Goal: Information Seeking & Learning: Understand process/instructions

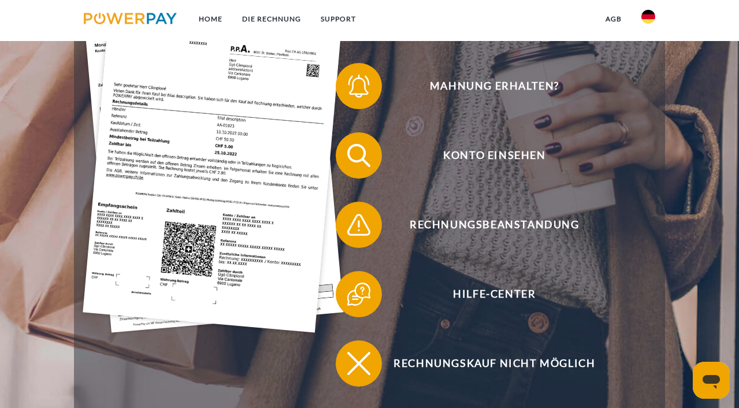
scroll to position [270, 0]
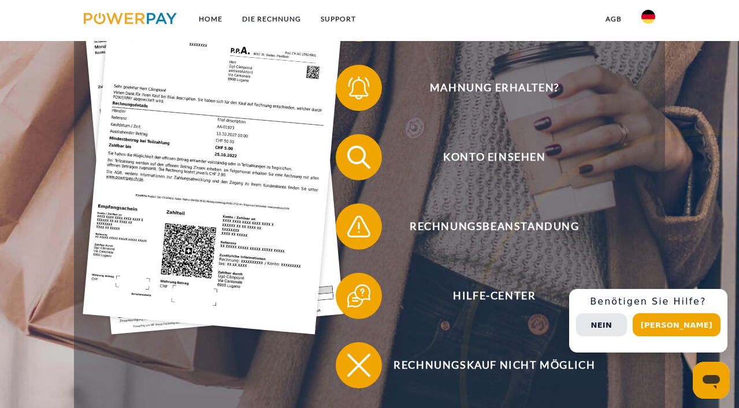
click at [212, 170] on img at bounding box center [213, 160] width 261 height 348
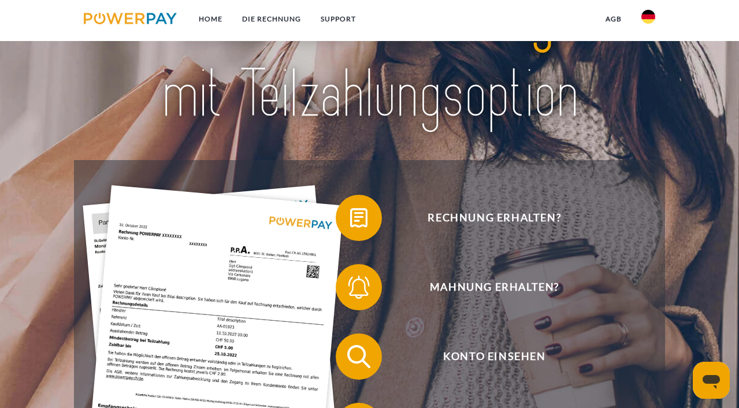
scroll to position [24, 0]
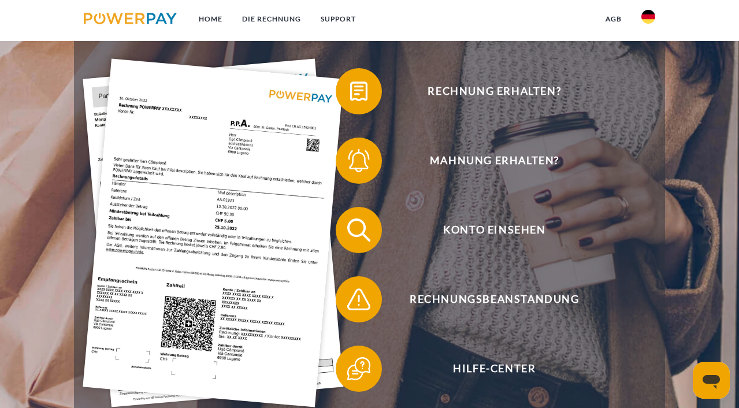
scroll to position [199, 0]
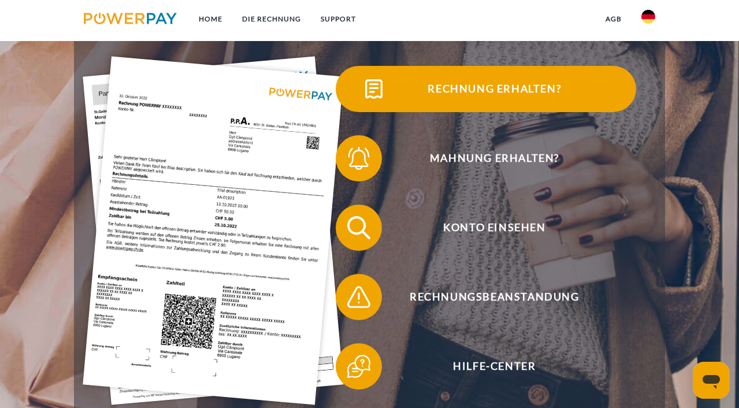
click at [478, 91] on span "Rechnung erhalten?" at bounding box center [494, 89] width 283 height 46
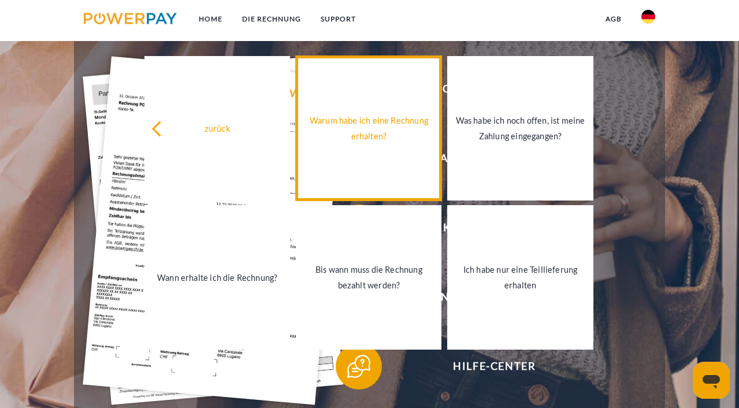
click at [355, 139] on div "Warum habe ich eine Rechnung erhalten?" at bounding box center [369, 128] width 132 height 31
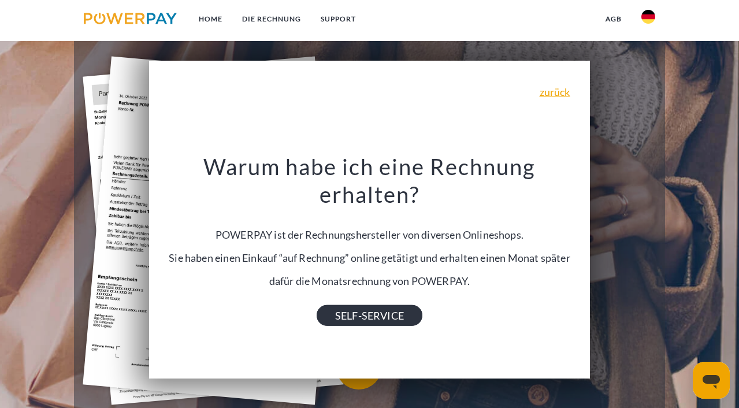
click at [371, 315] on link "SELF-SERVICE" at bounding box center [370, 315] width 106 height 21
click at [561, 95] on link "zurück" at bounding box center [555, 92] width 31 height 10
